Goal: Navigation & Orientation: Find specific page/section

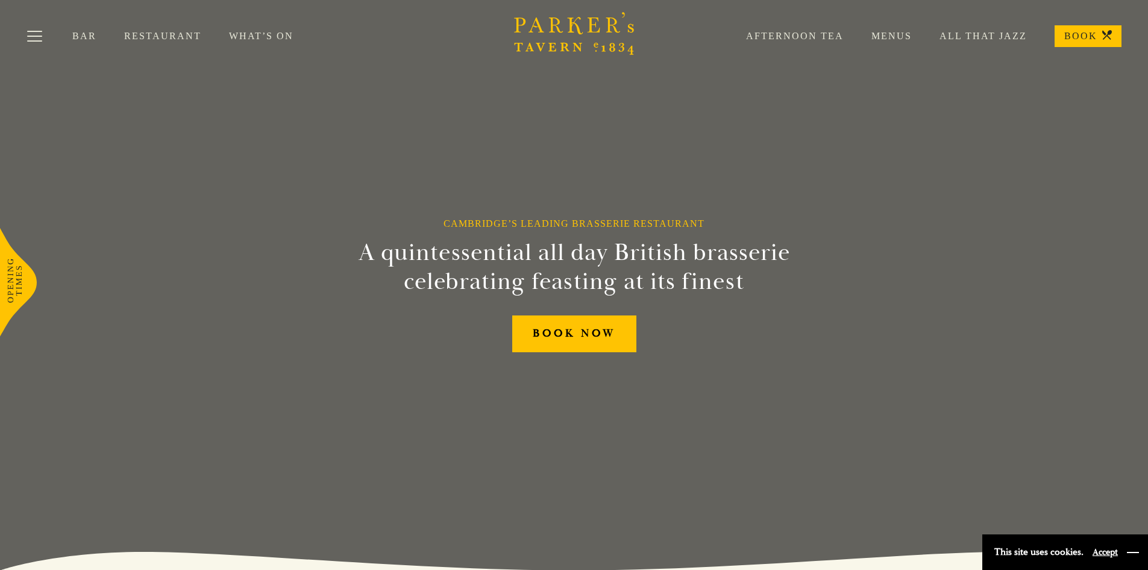
click at [1130, 550] on button "button" at bounding box center [1133, 552] width 12 height 12
click at [39, 35] on button "Toggle navigation" at bounding box center [34, 38] width 51 height 51
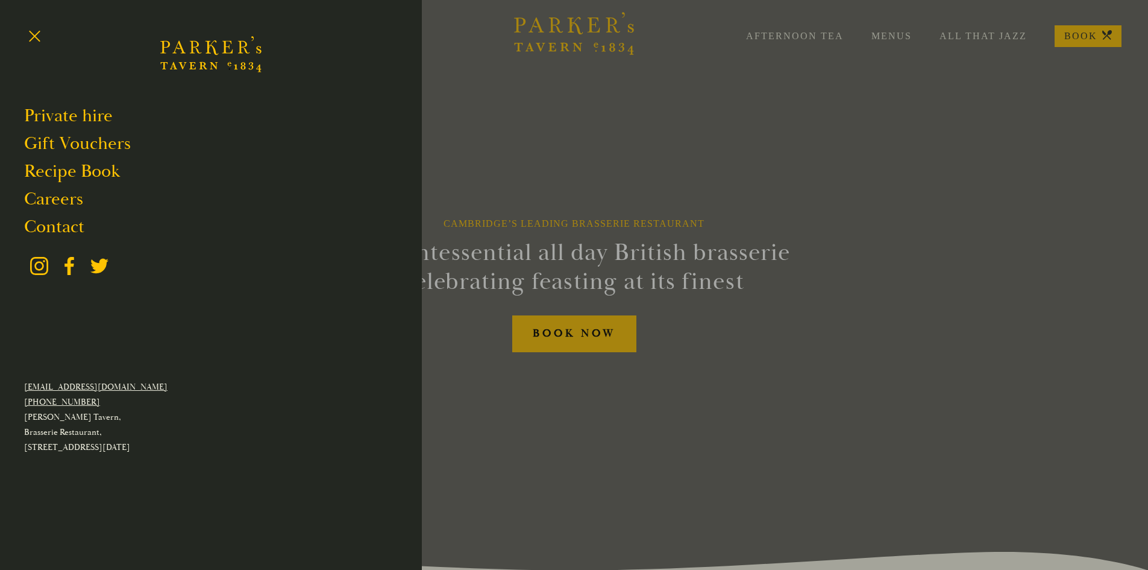
click at [632, 115] on div at bounding box center [574, 285] width 1148 height 570
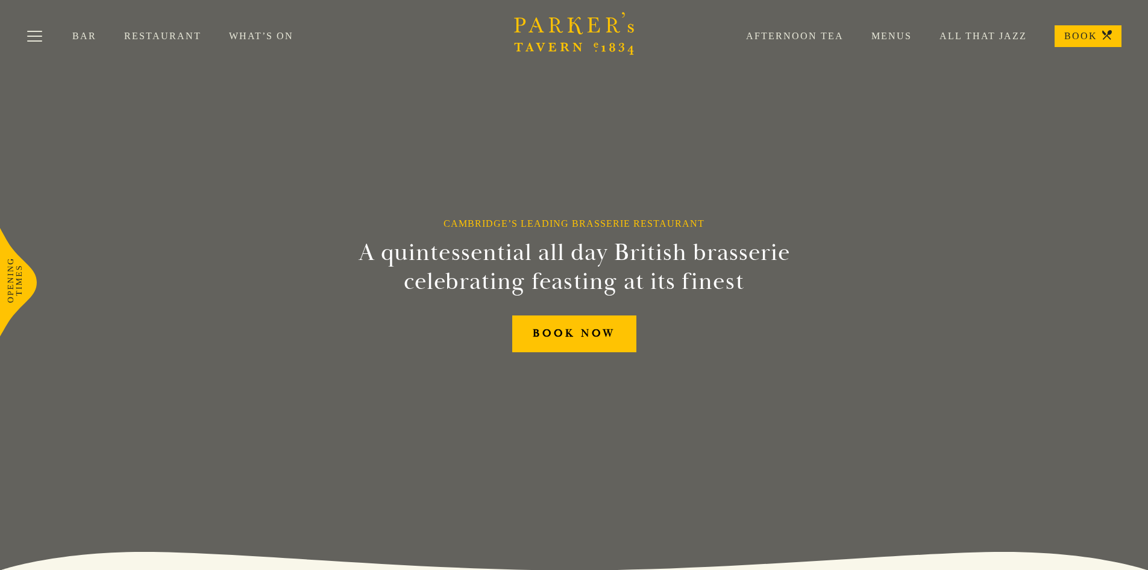
click at [900, 30] on div "Afternoon Tea Menus All That Jazz BOOK" at bounding box center [920, 36] width 403 height 22
click at [905, 33] on link "Menus" at bounding box center [878, 36] width 68 height 12
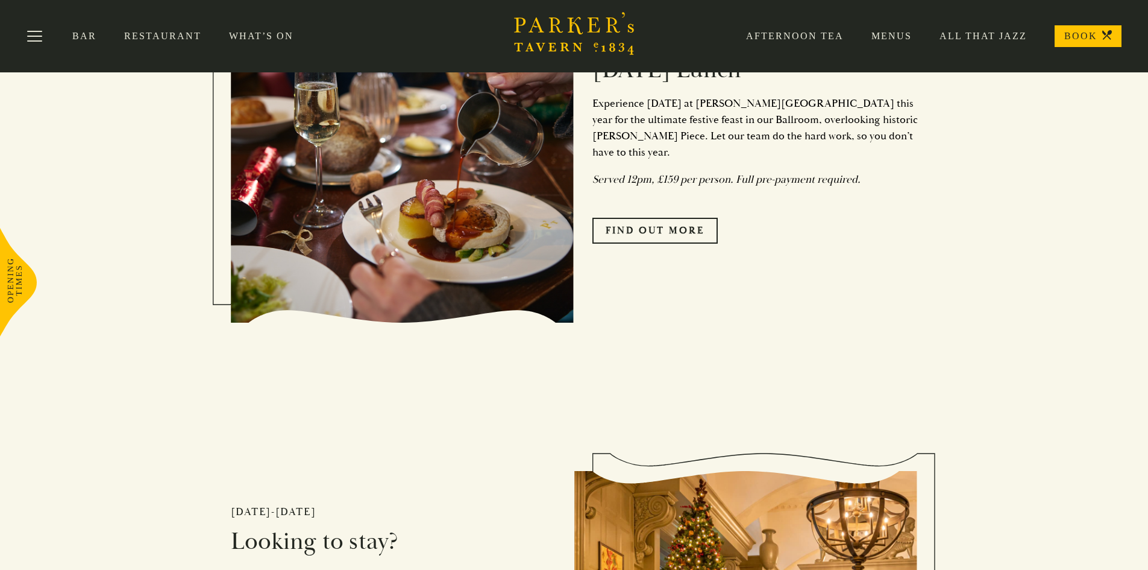
scroll to position [1657, 0]
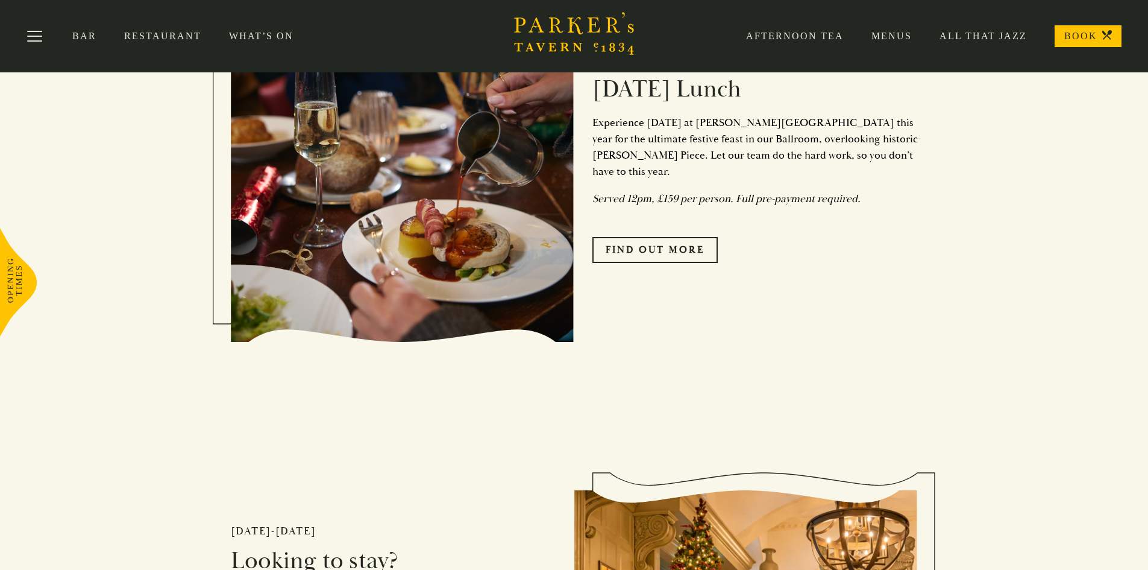
click at [998, 39] on link "All That Jazz" at bounding box center [969, 36] width 115 height 12
